Goal: Information Seeking & Learning: Learn about a topic

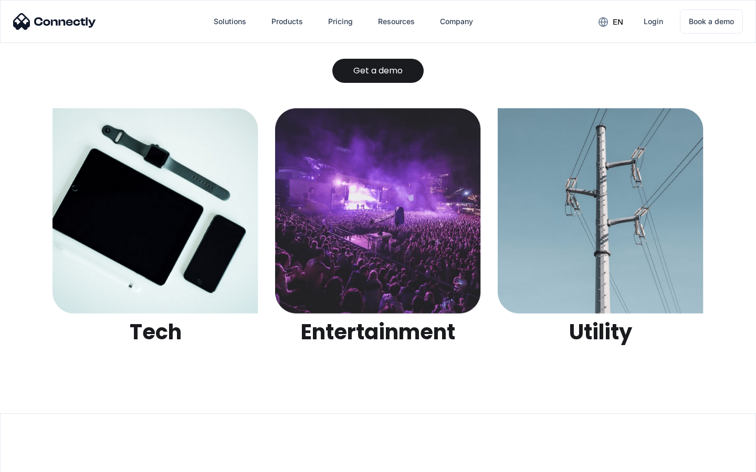
scroll to position [3311, 0]
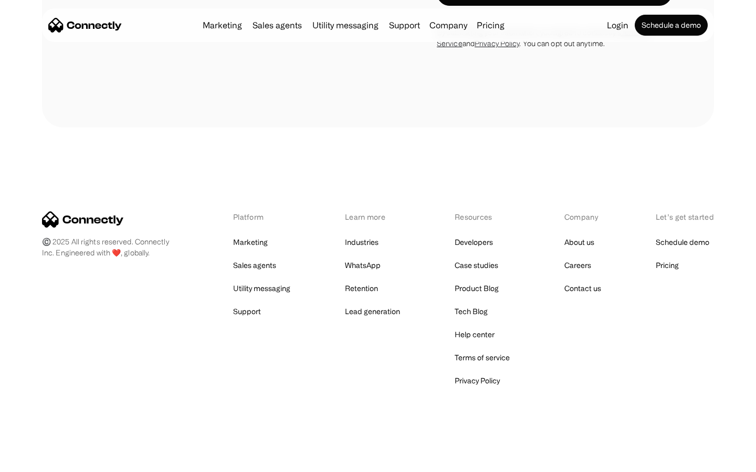
scroll to position [1775, 0]
